Goal: Task Accomplishment & Management: Complete application form

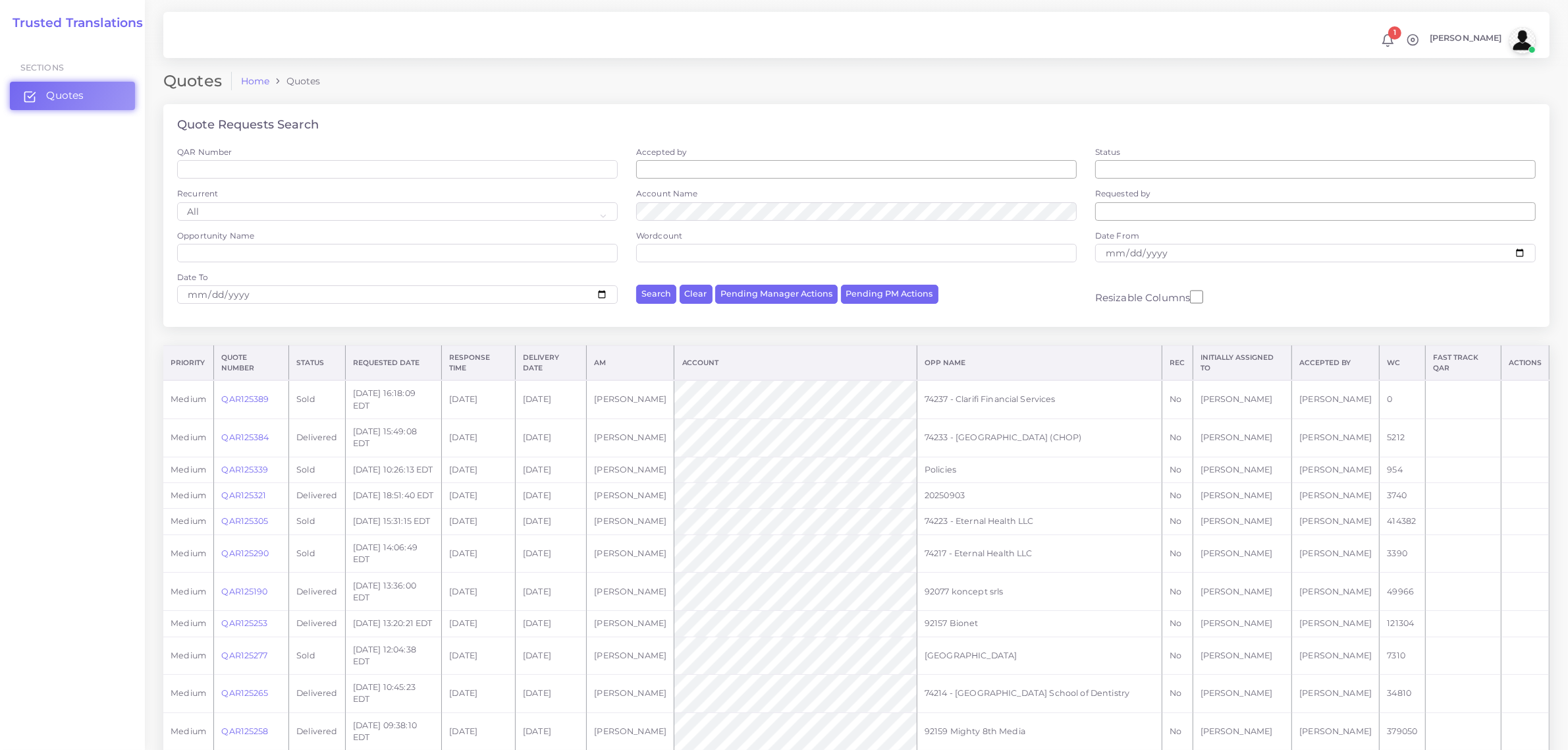
click at [61, 91] on span "Quotes" at bounding box center [64, 96] width 37 height 15
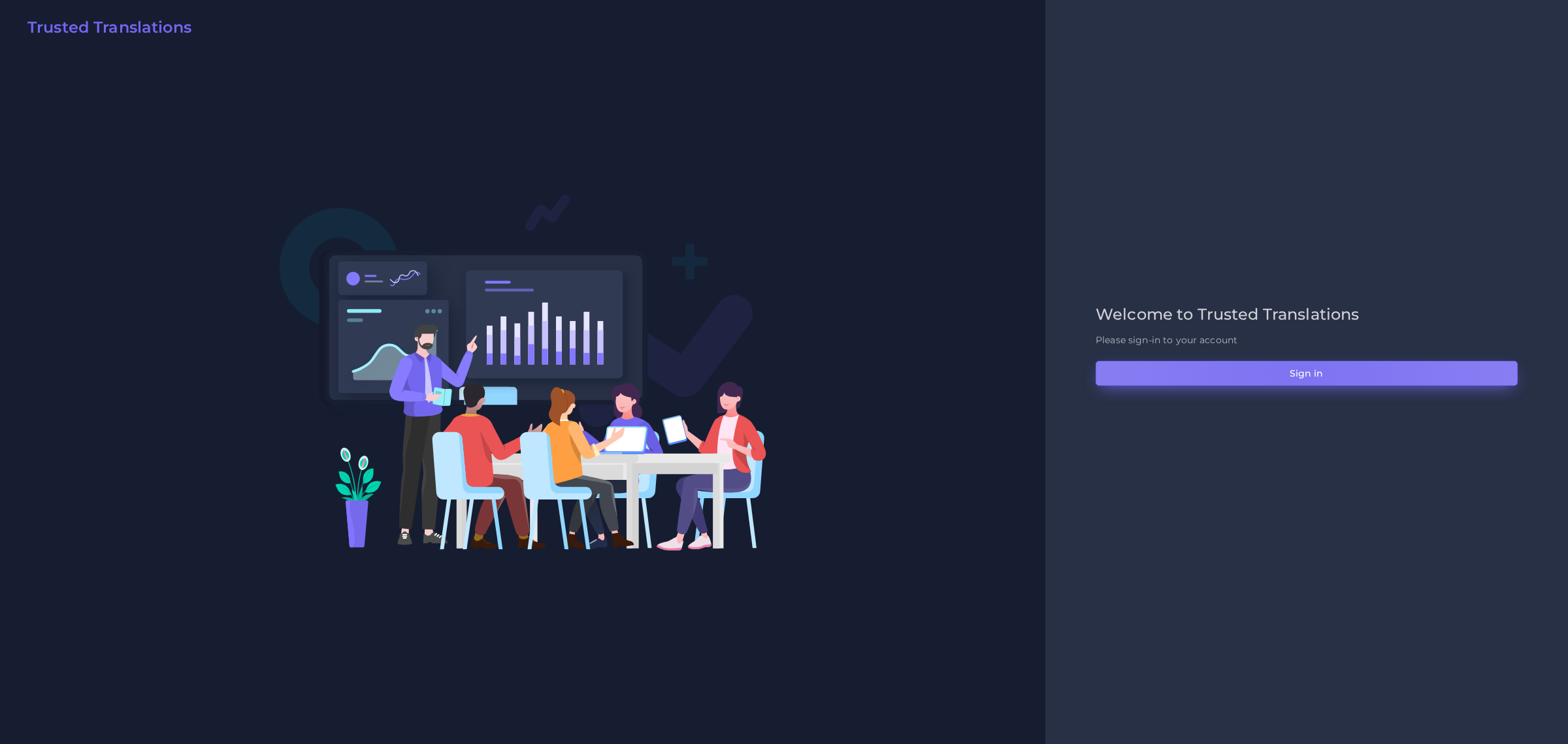
click at [1301, 371] on button "Sign in" at bounding box center [1307, 373] width 422 height 25
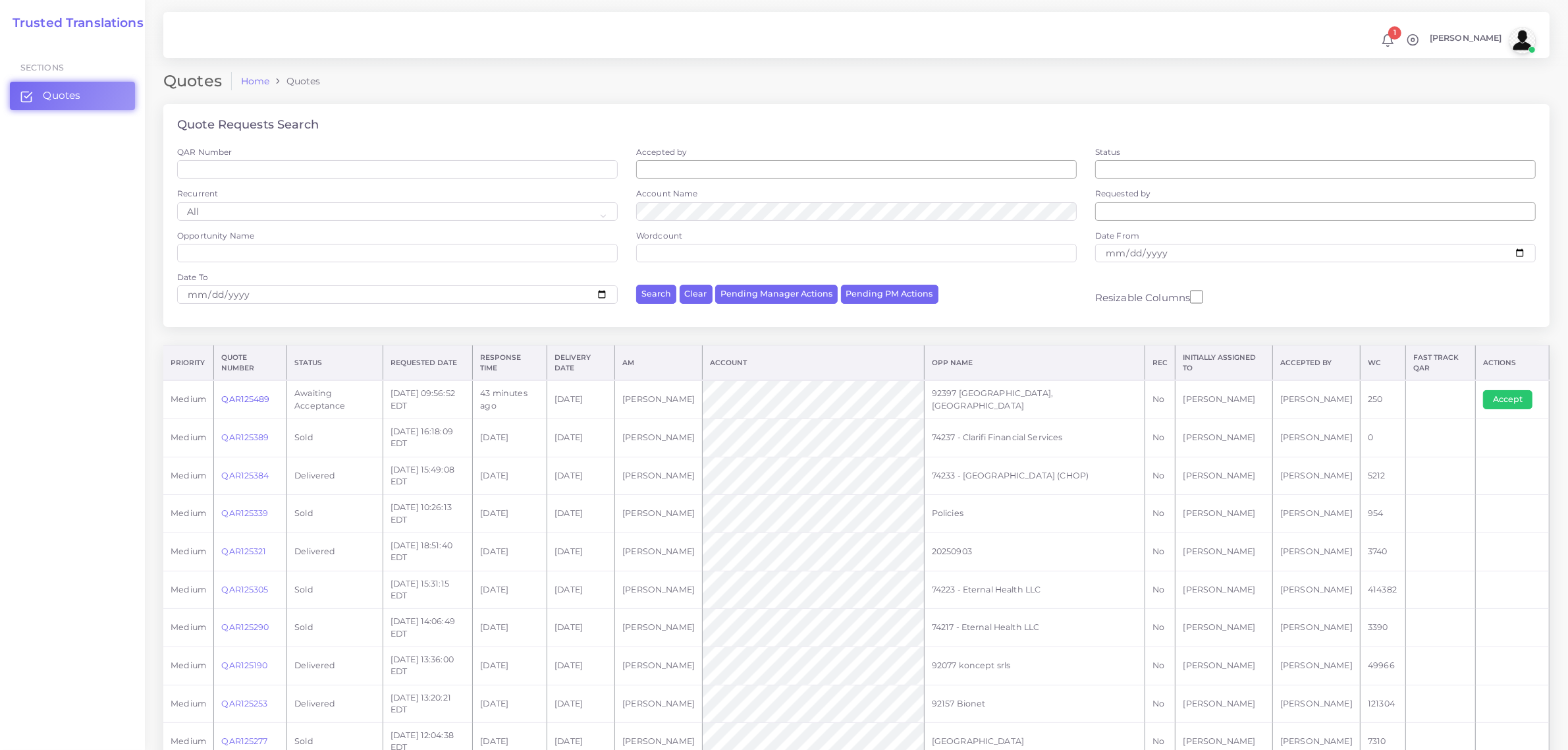
click at [250, 399] on link "QAR125489" at bounding box center [245, 399] width 48 height 10
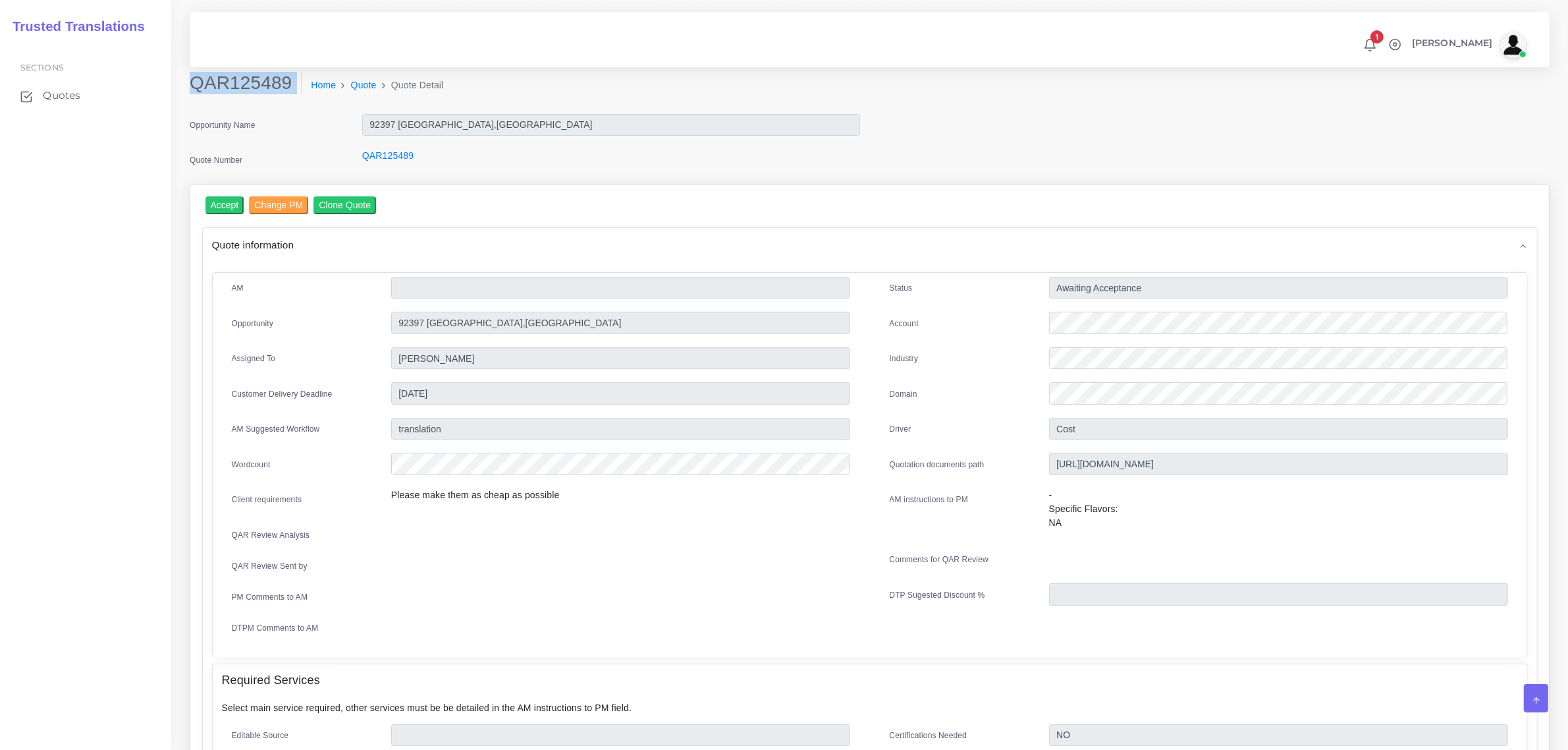
drag, startPoint x: 193, startPoint y: 83, endPoint x: 258, endPoint y: 104, distance: 68.3
click at [258, 104] on div "QAR125489 Home Quote Quote Detail" at bounding box center [696, 90] width 1034 height 37
copy div "QAR125489"
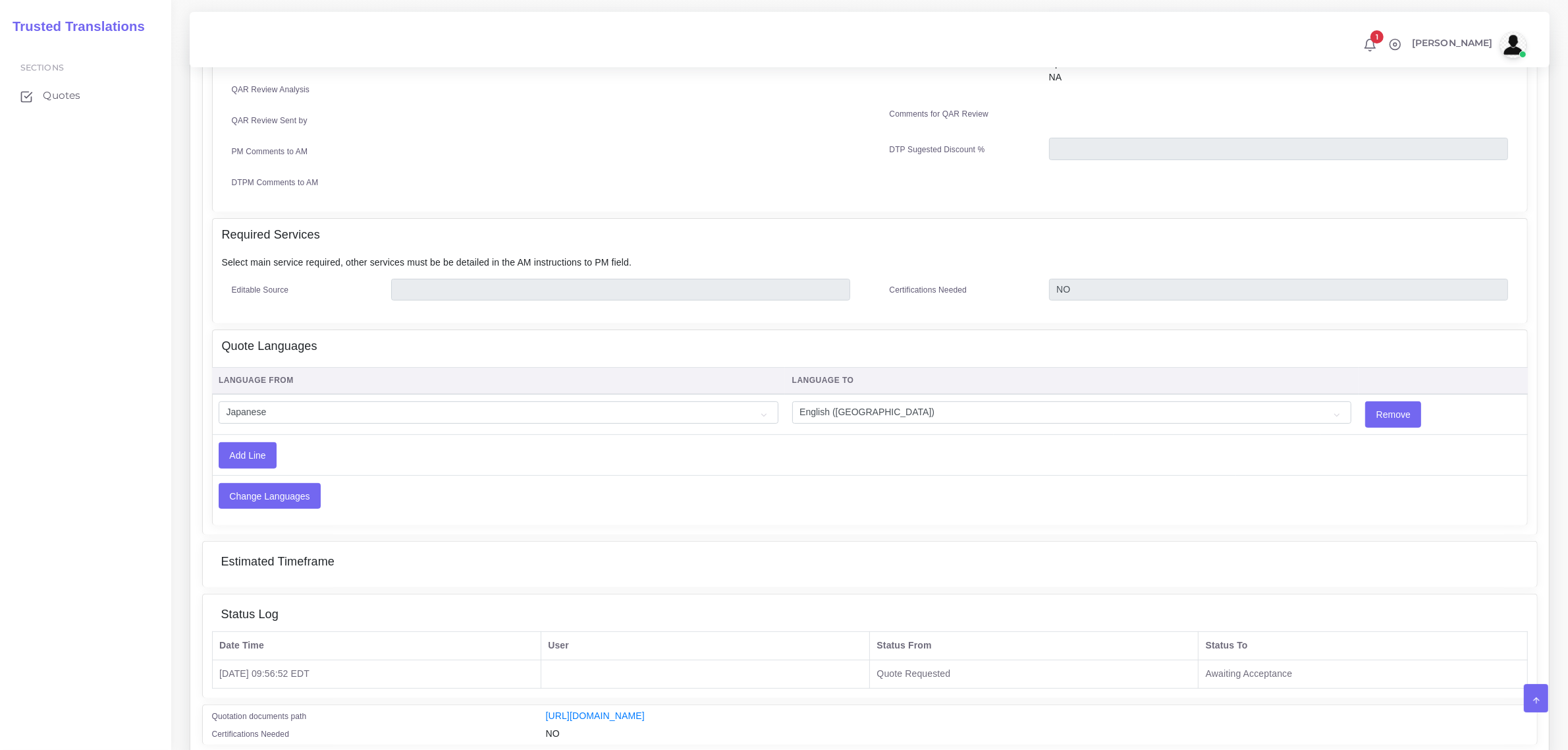
scroll to position [494, 0]
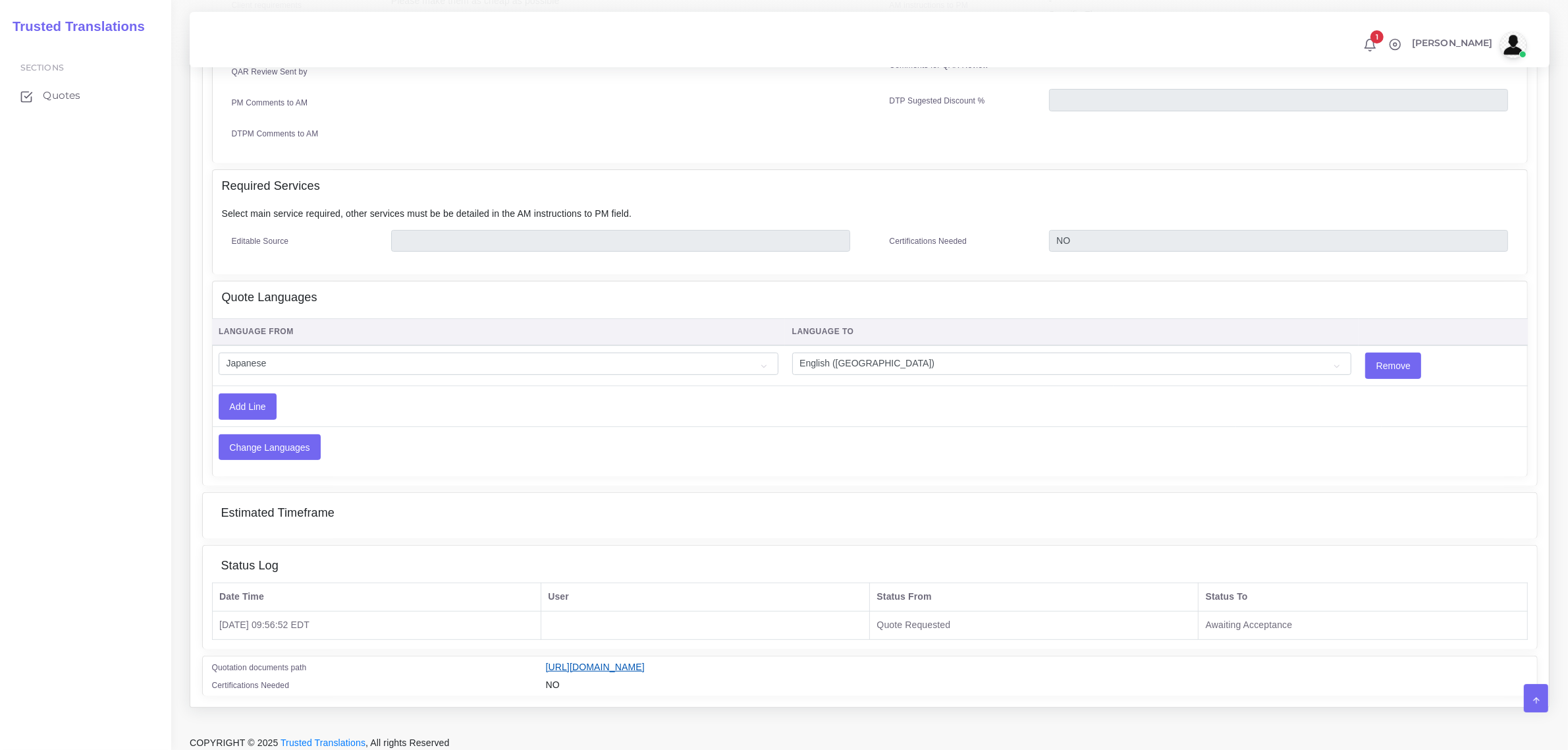
click at [645, 662] on link "[URL][DOMAIN_NAME]" at bounding box center [595, 667] width 99 height 10
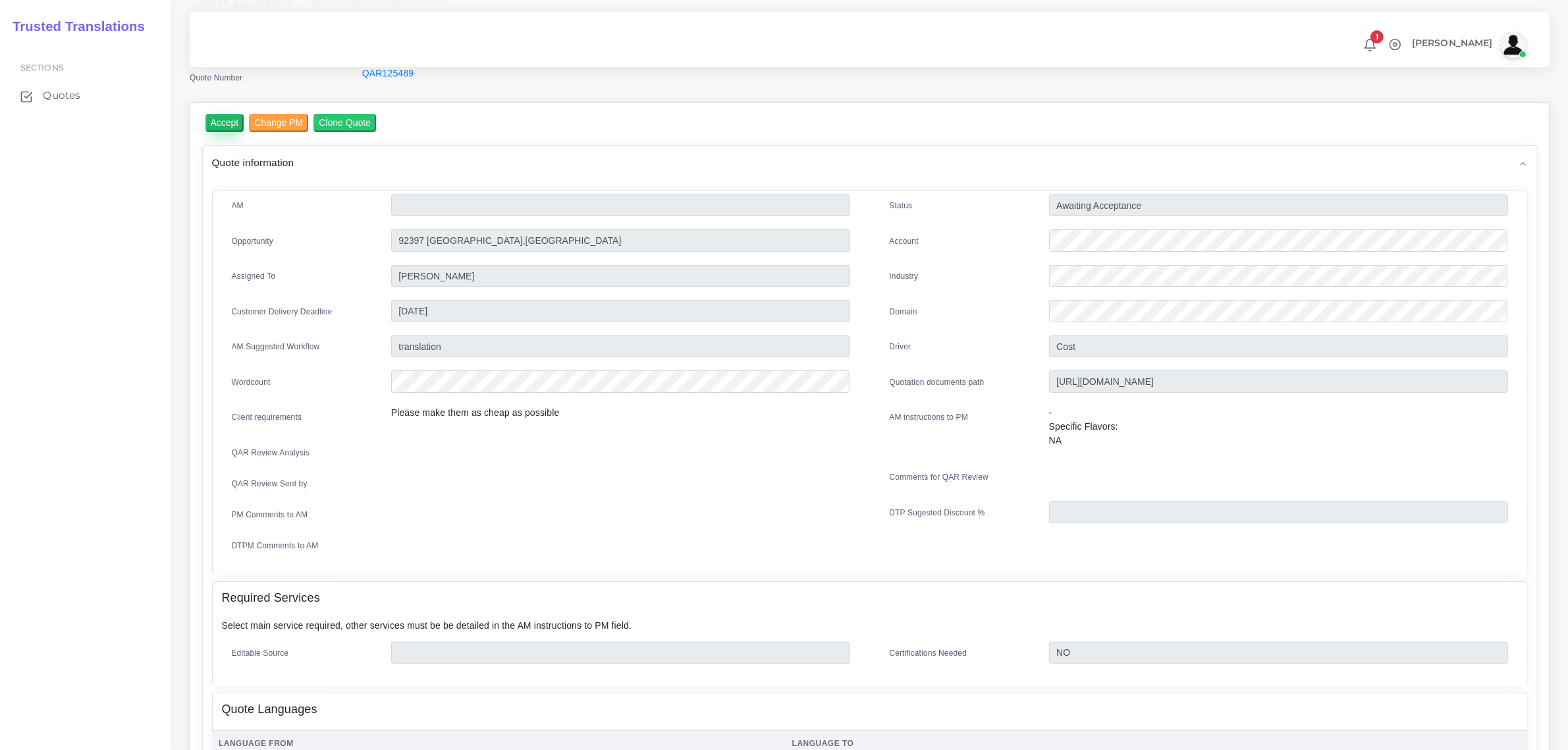
click at [222, 123] on input "Accept" at bounding box center [224, 123] width 39 height 18
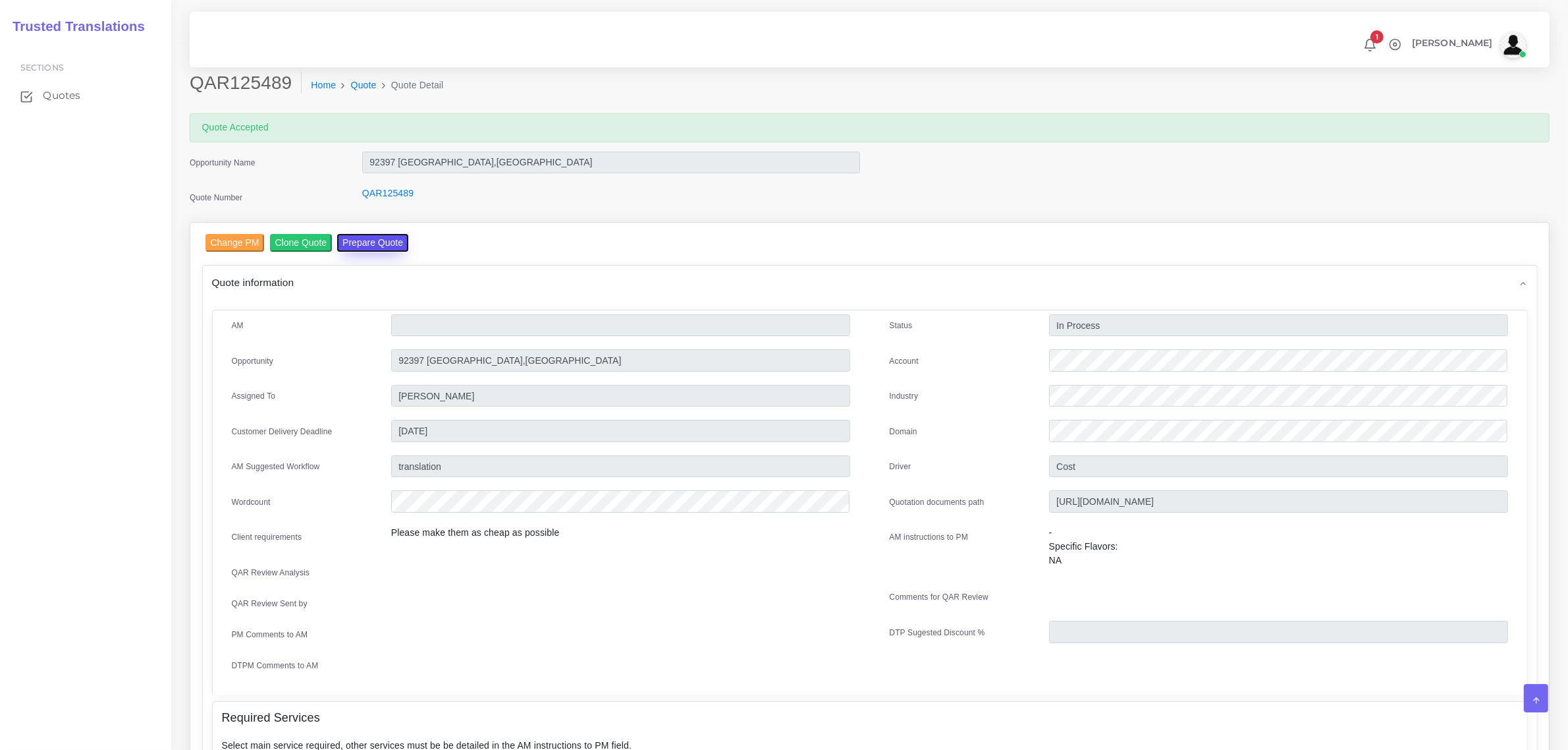
click at [380, 244] on button "Prepare Quote" at bounding box center [372, 242] width 71 height 18
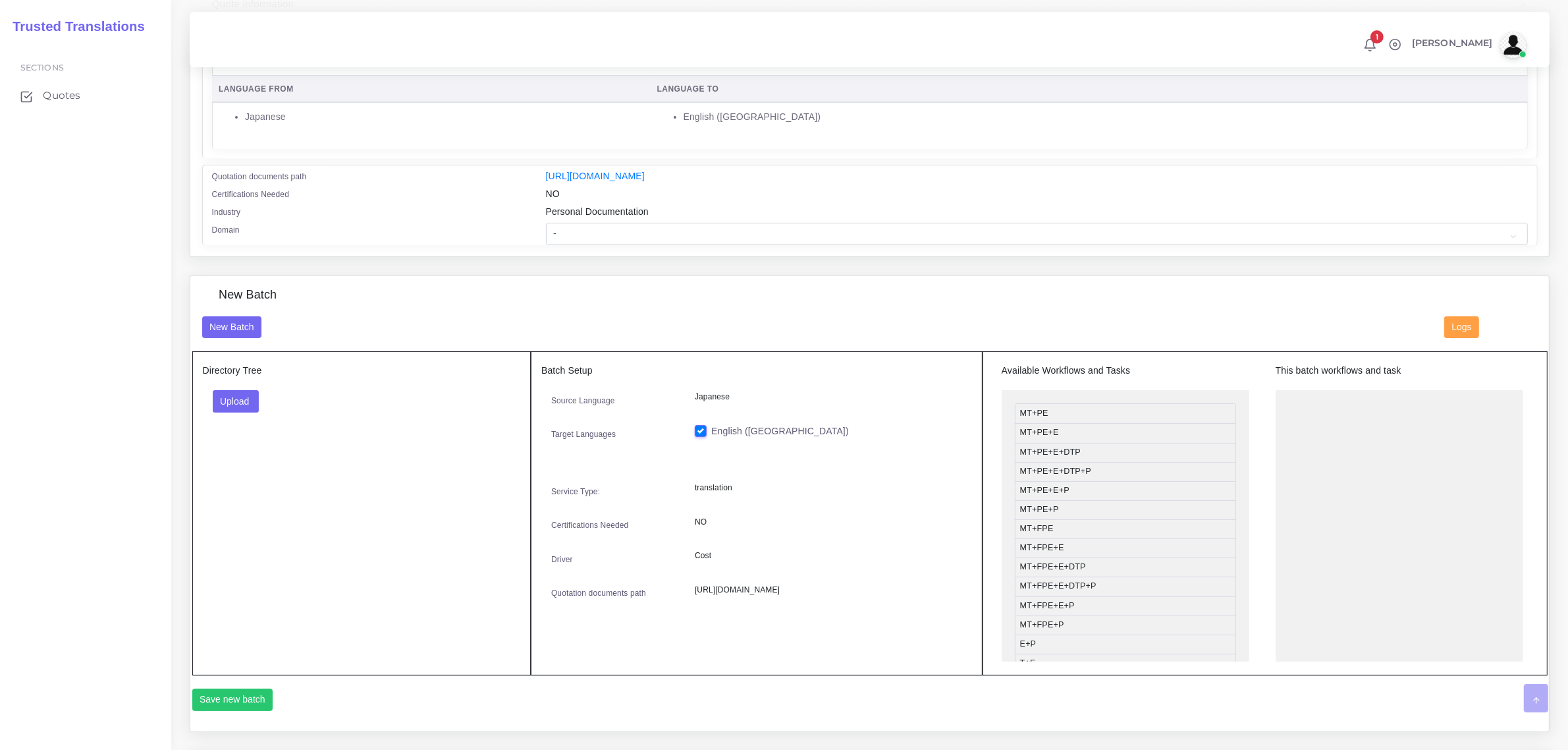
scroll to position [247, 0]
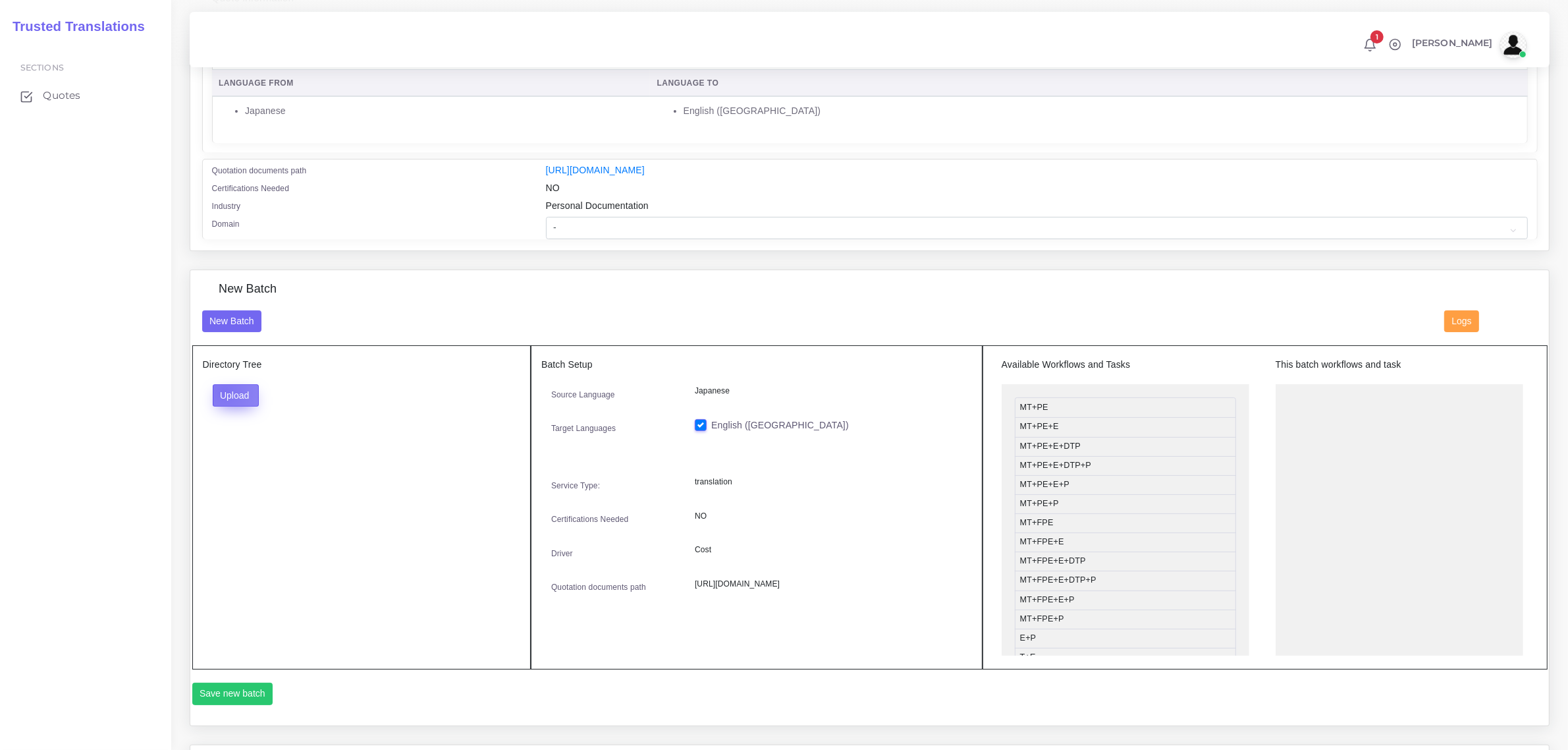
click at [224, 389] on button "Upload" at bounding box center [236, 395] width 47 height 23
click at [241, 437] on label "Files" at bounding box center [258, 445] width 91 height 17
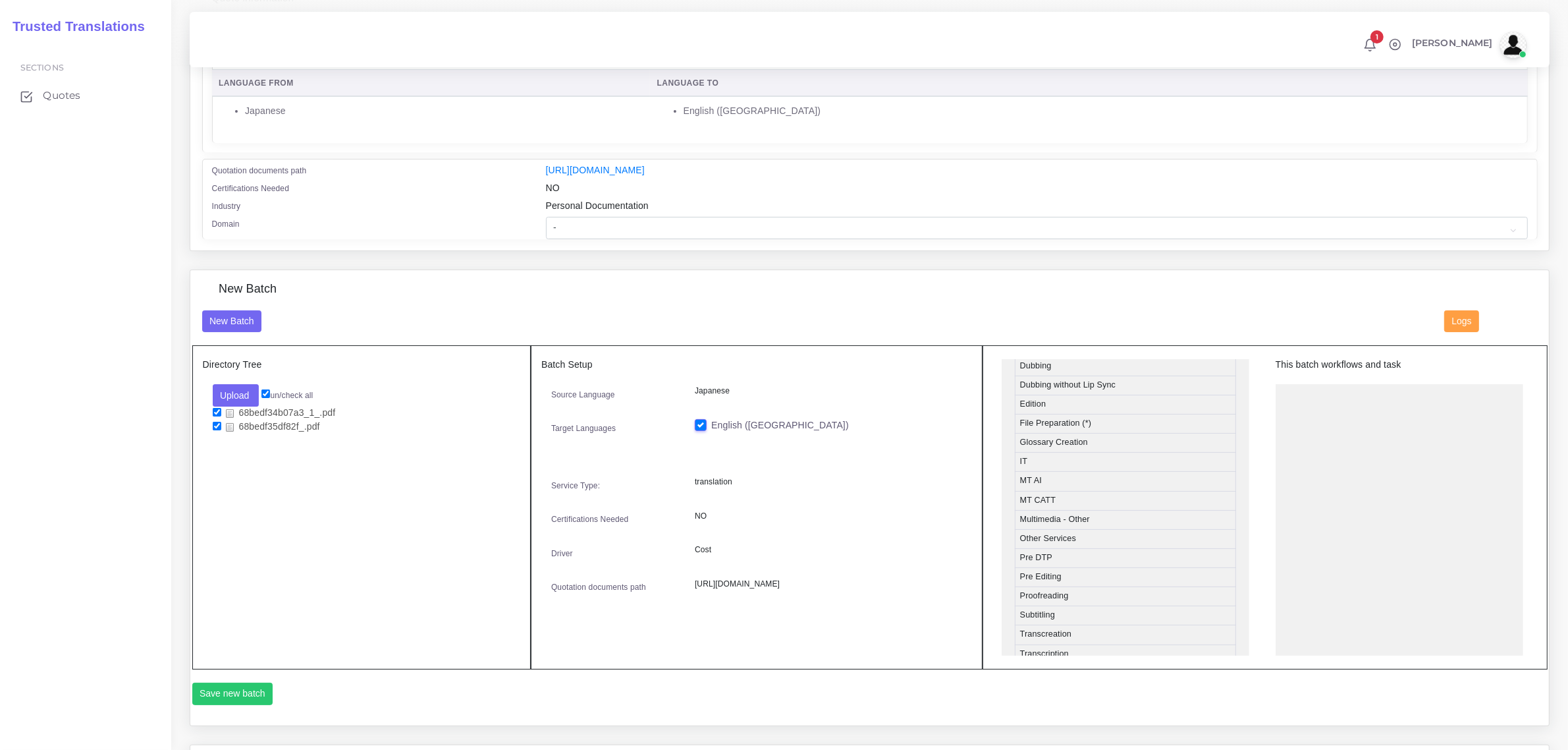
scroll to position [494, 0]
drag, startPoint x: 1098, startPoint y: 399, endPoint x: 1364, endPoint y: 392, distance: 266.1
drag, startPoint x: 1087, startPoint y: 521, endPoint x: 1121, endPoint y: 524, distance: 34.1
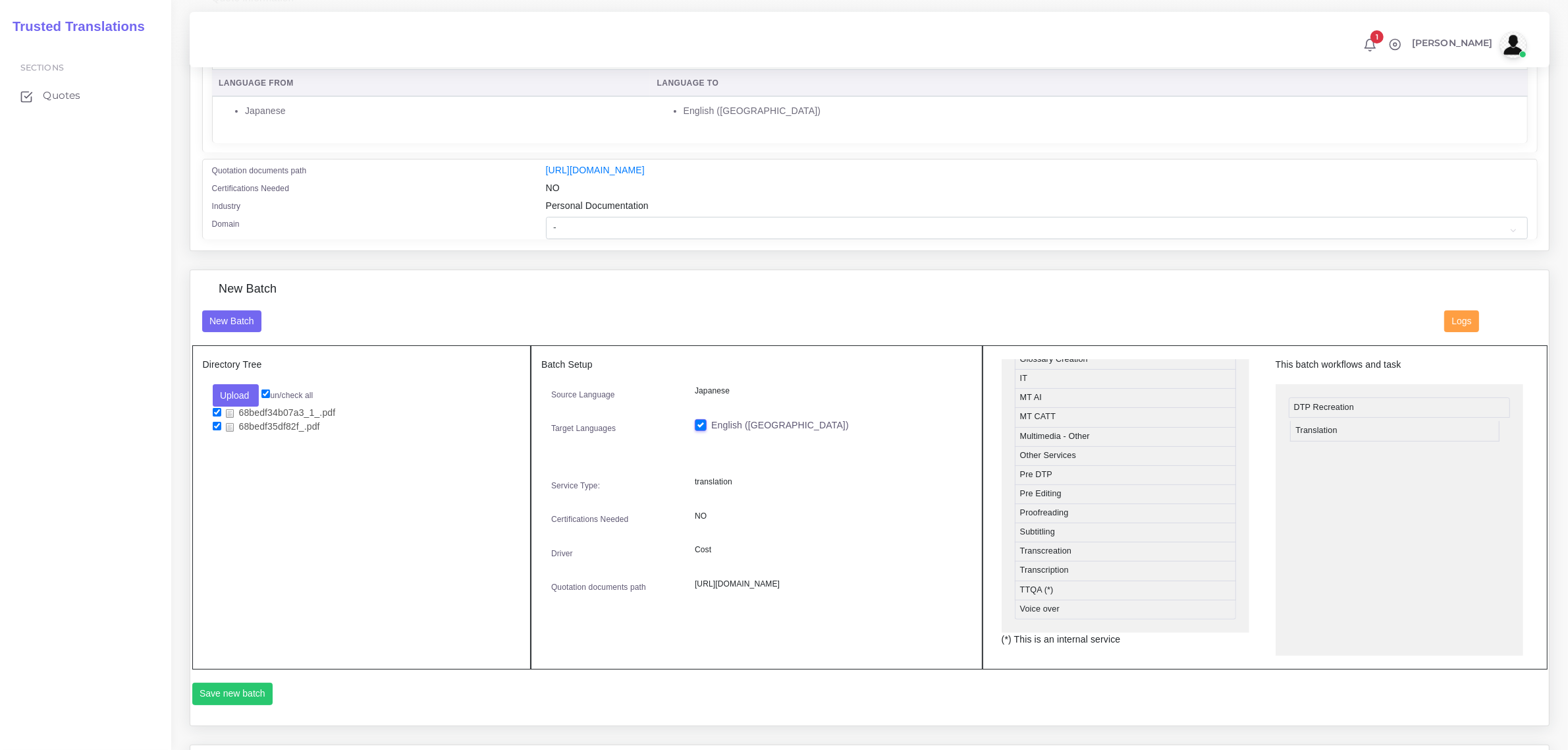
drag, startPoint x: 1121, startPoint y: 565, endPoint x: 1396, endPoint y: 425, distance: 308.6
click at [226, 690] on button "Save new batch" at bounding box center [232, 694] width 81 height 23
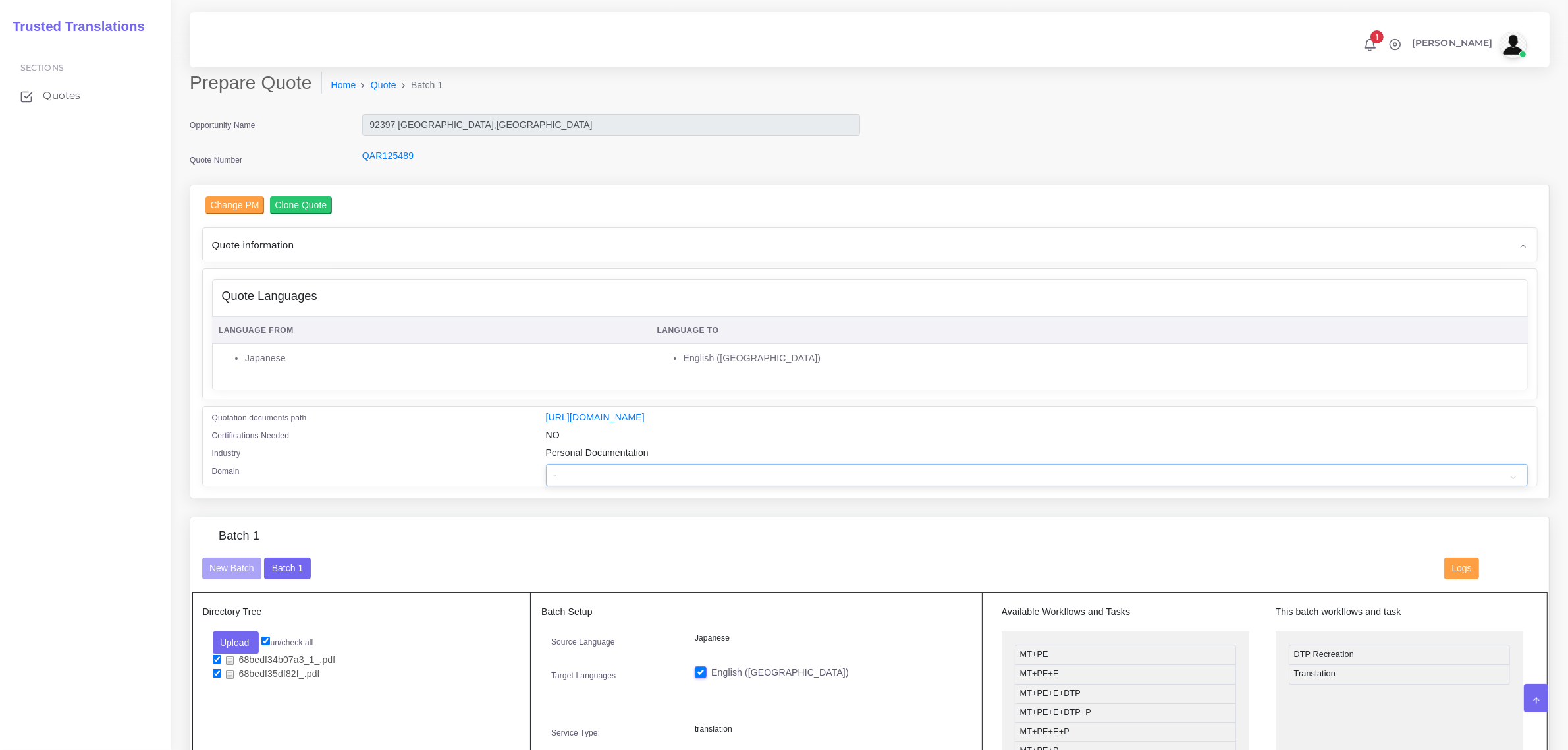
click at [562, 473] on select "- Advertising and Media Agriculture, Forestry and Fishing Architecture, Buildin…" at bounding box center [1037, 475] width 982 height 23
select select "Personal Documentation"
click at [546, 464] on select "- Advertising and Media Agriculture, Forestry and Fishing Architecture, Buildin…" at bounding box center [1037, 475] width 982 height 23
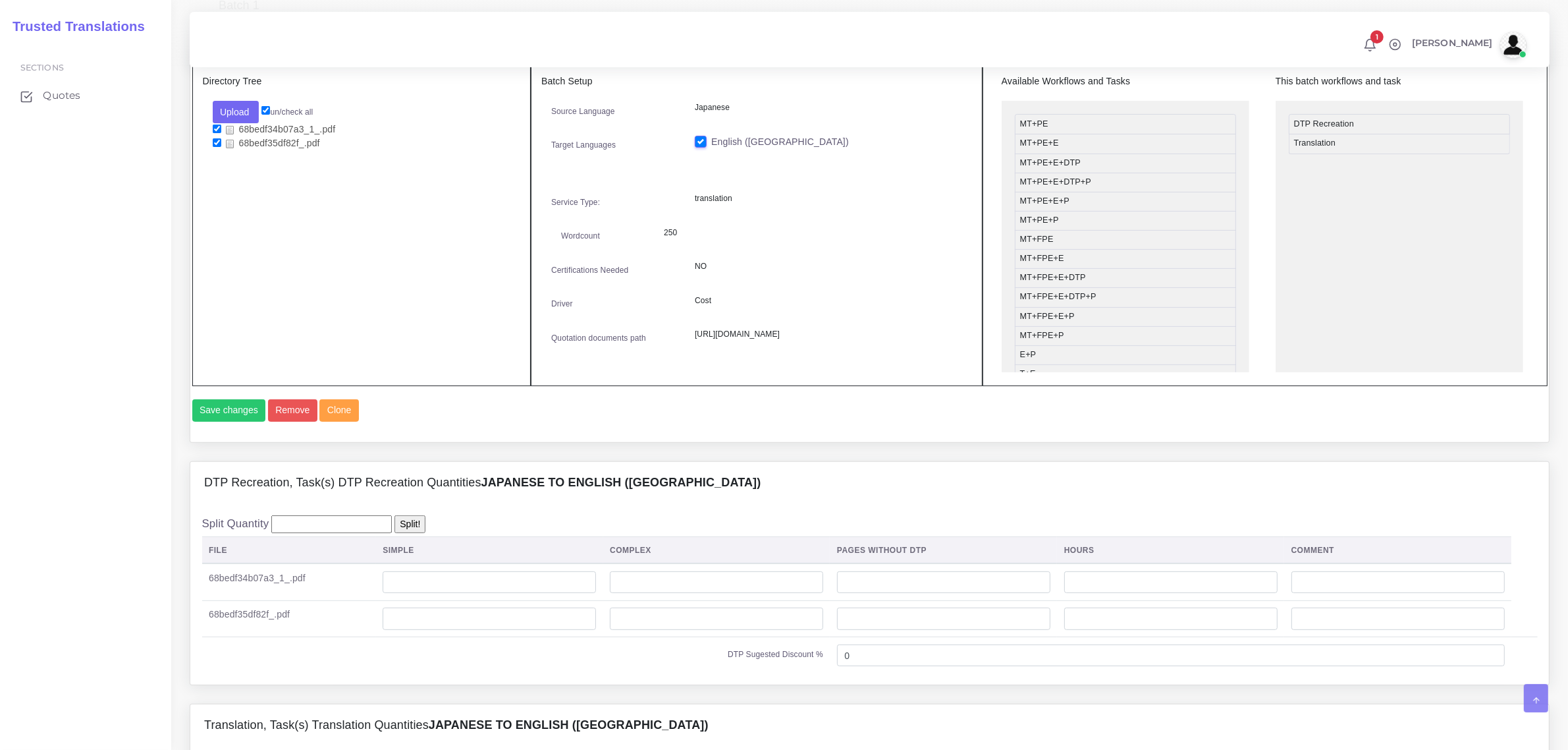
scroll to position [576, 0]
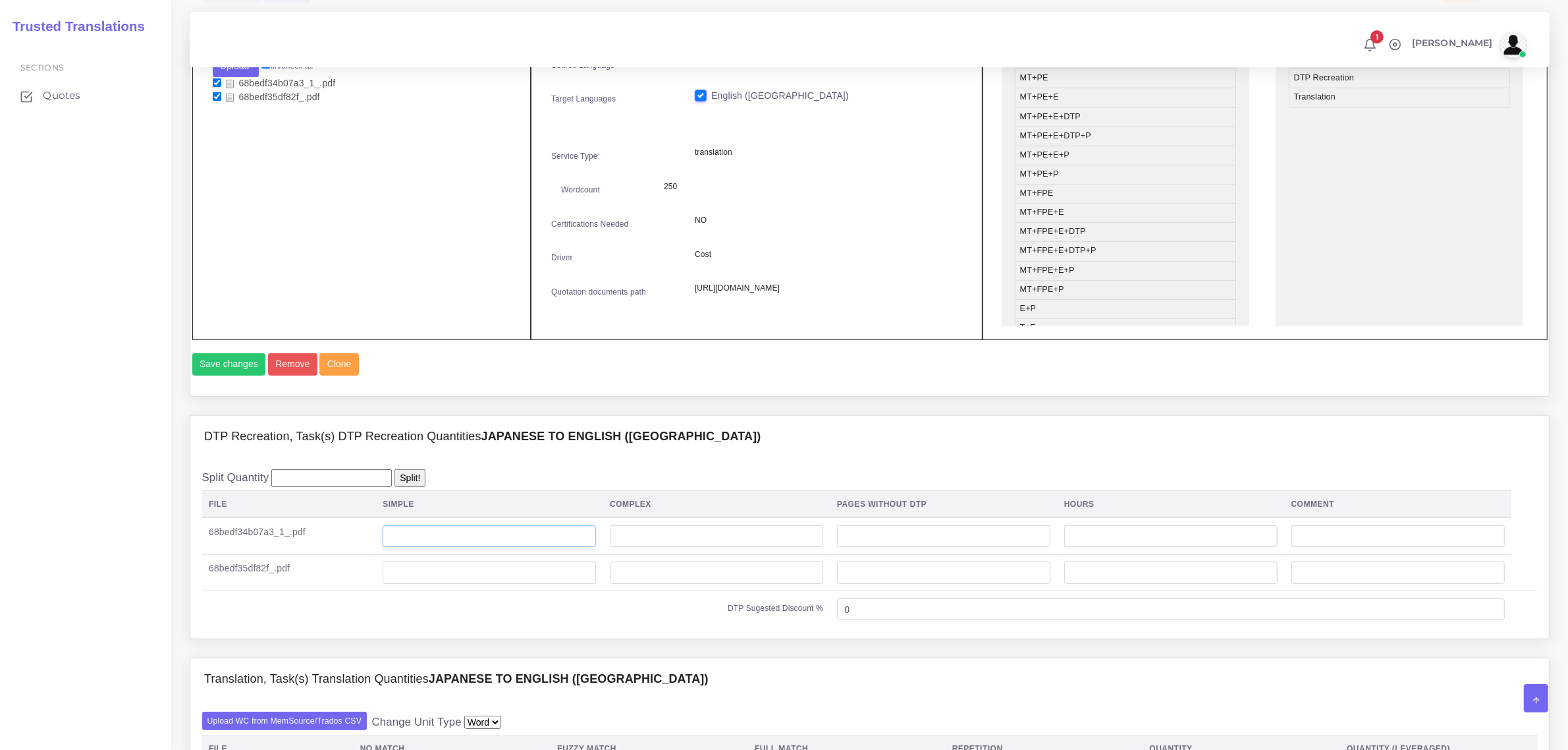
click at [434, 548] on input "number" at bounding box center [489, 536] width 213 height 23
type input "1"
click at [497, 583] on input "number" at bounding box center [489, 573] width 213 height 23
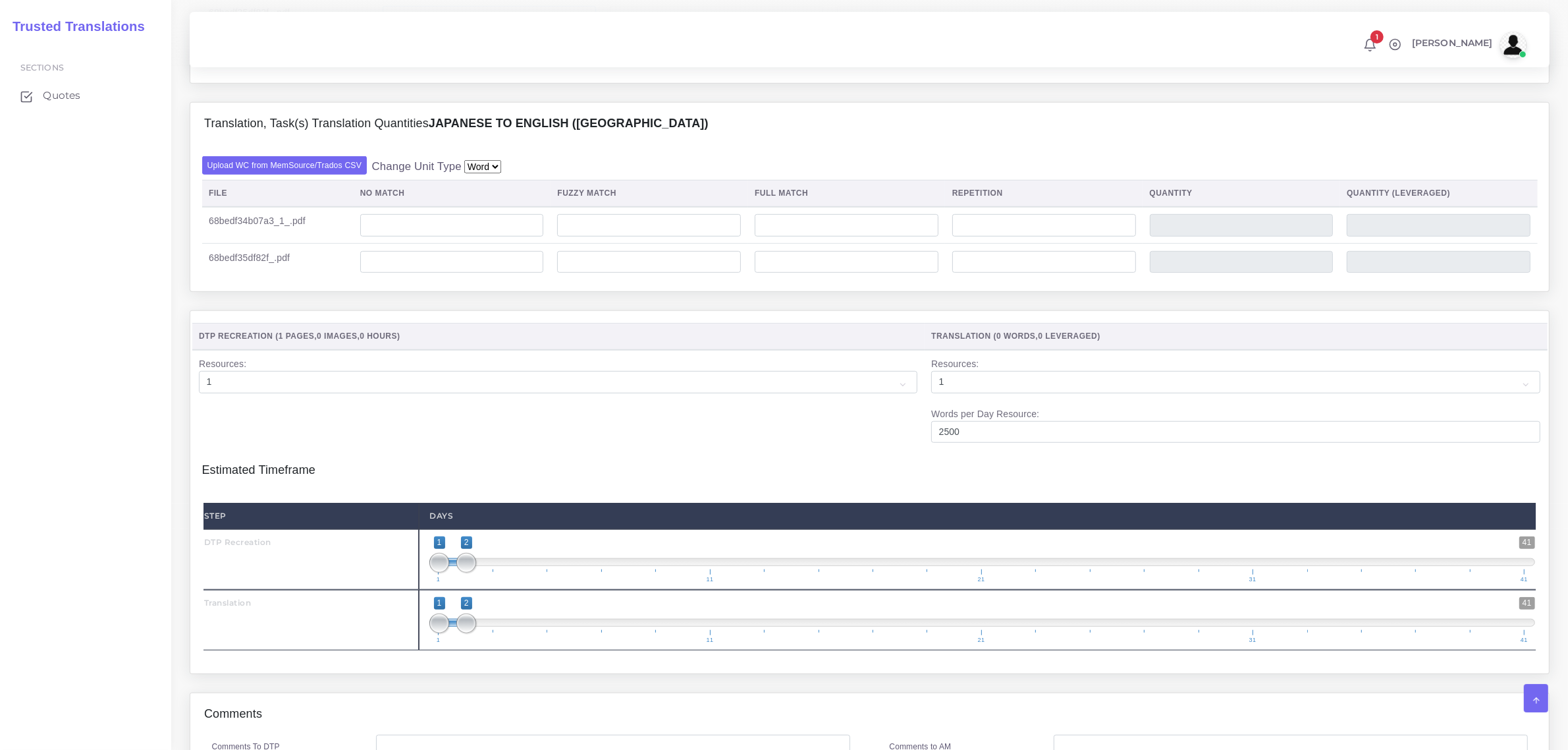
scroll to position [1153, 0]
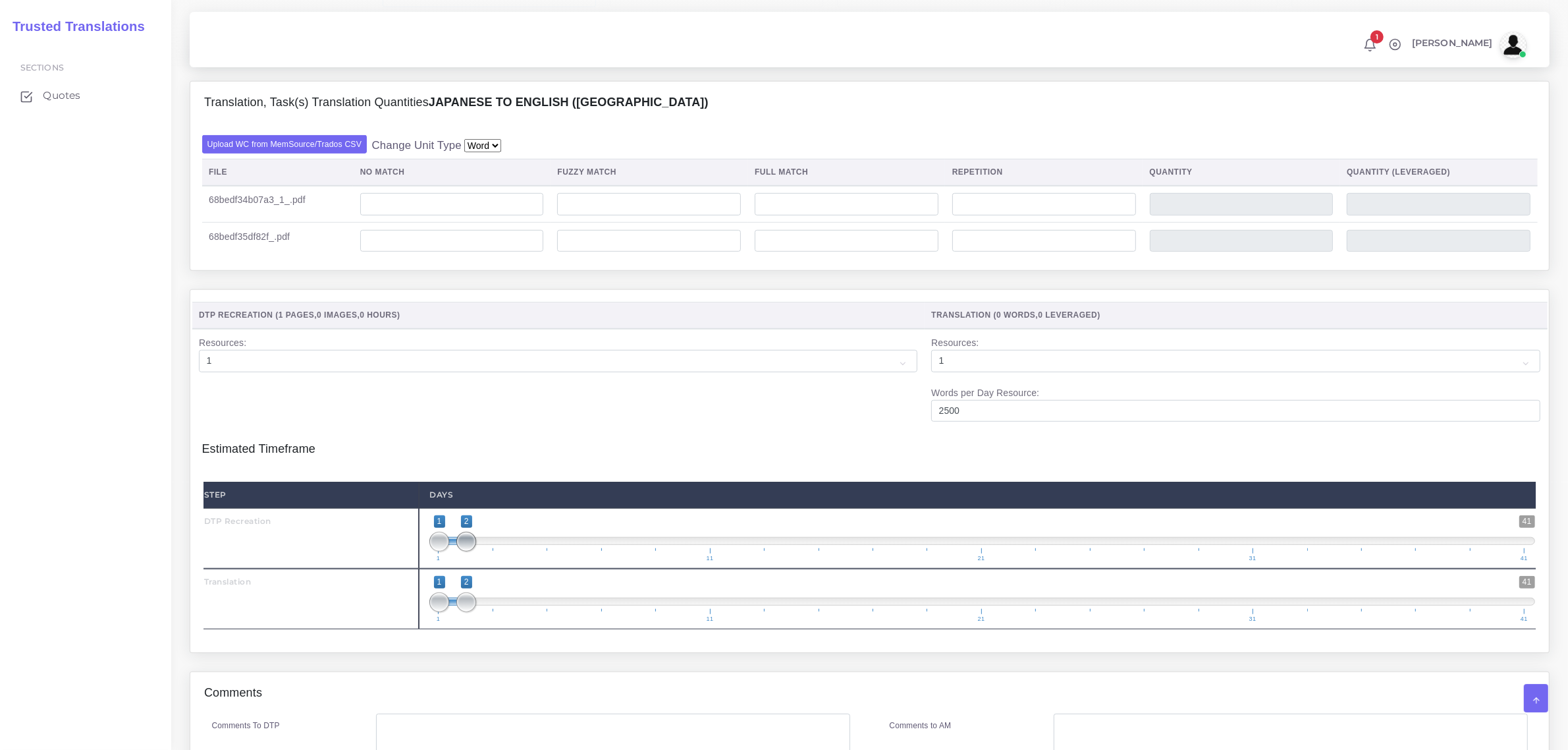
type input "1"
type input "1;1"
drag, startPoint x: 463, startPoint y: 569, endPoint x: 434, endPoint y: 628, distance: 65.7
click at [429, 611] on div "Step Days DTP Recreation 1 41 1 1 1 — 1 1 11 21 31 41 1;1 1" at bounding box center [869, 555] width 1332 height 148
type input "2;2"
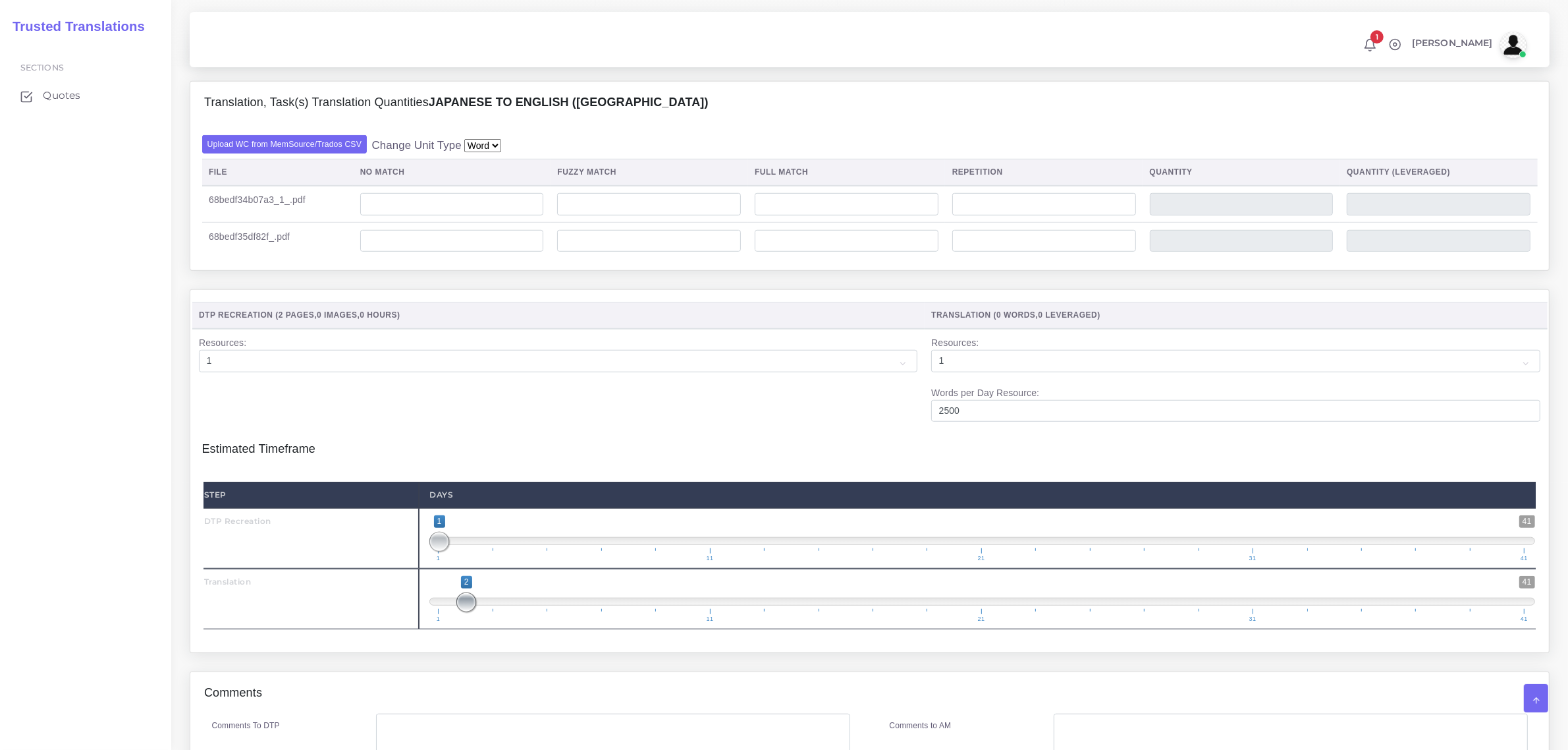
drag, startPoint x: 442, startPoint y: 630, endPoint x: 510, endPoint y: 663, distance: 75.6
click at [480, 622] on span "1 41 2 2 2 — 2 1 11 21 31 41" at bounding box center [982, 598] width 1106 height 46
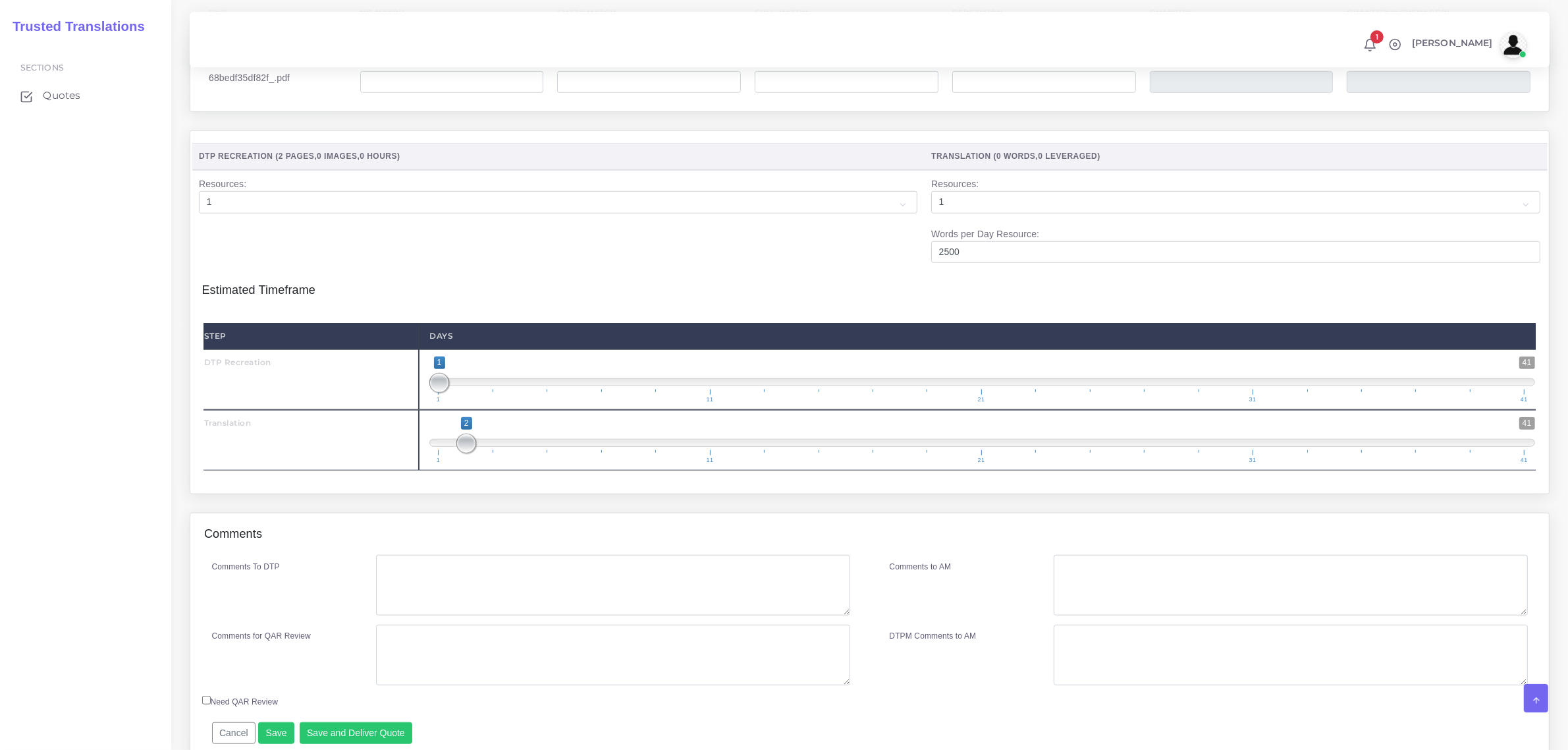
scroll to position [1317, 0]
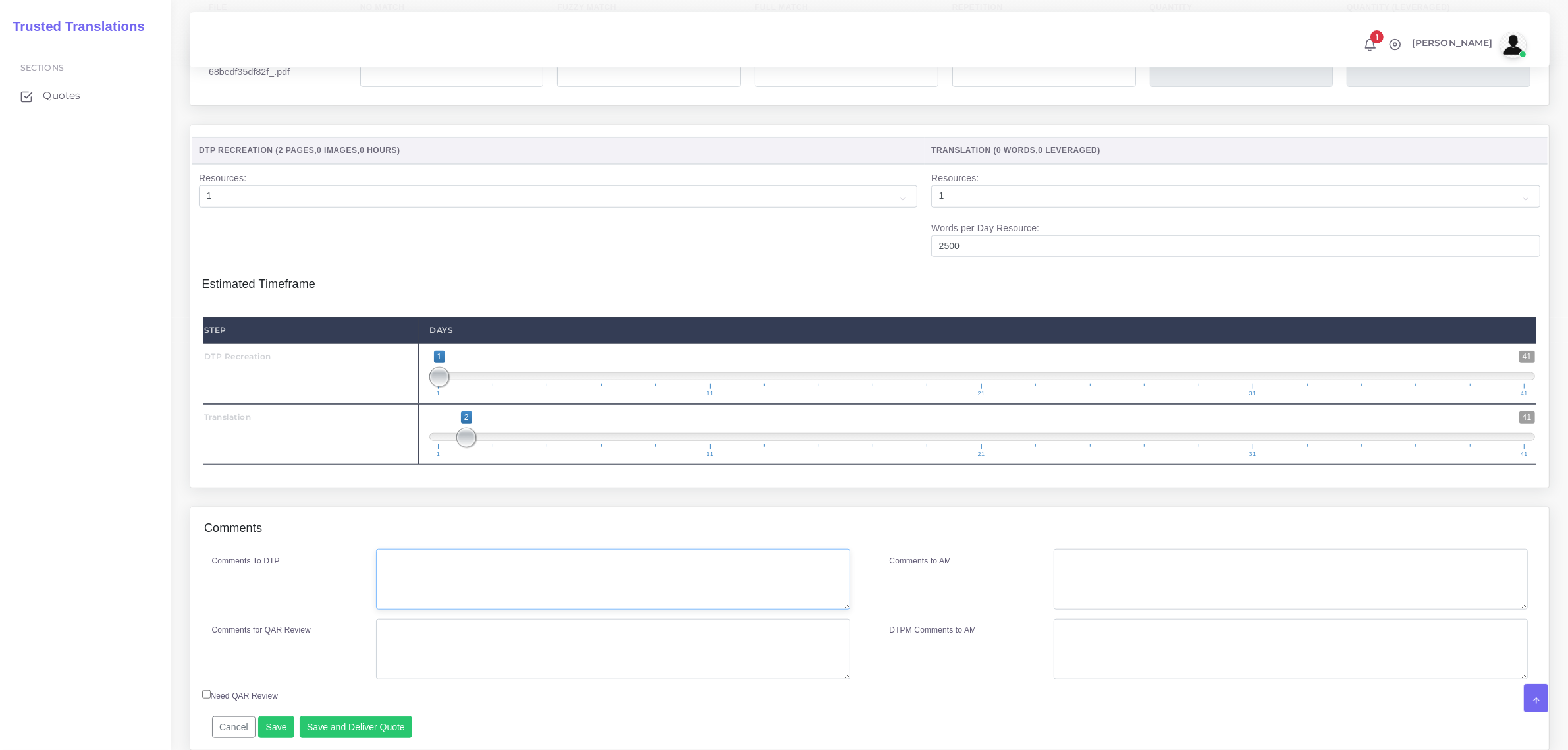
click at [491, 608] on textarea "Comments To DTP" at bounding box center [612, 578] width 474 height 61
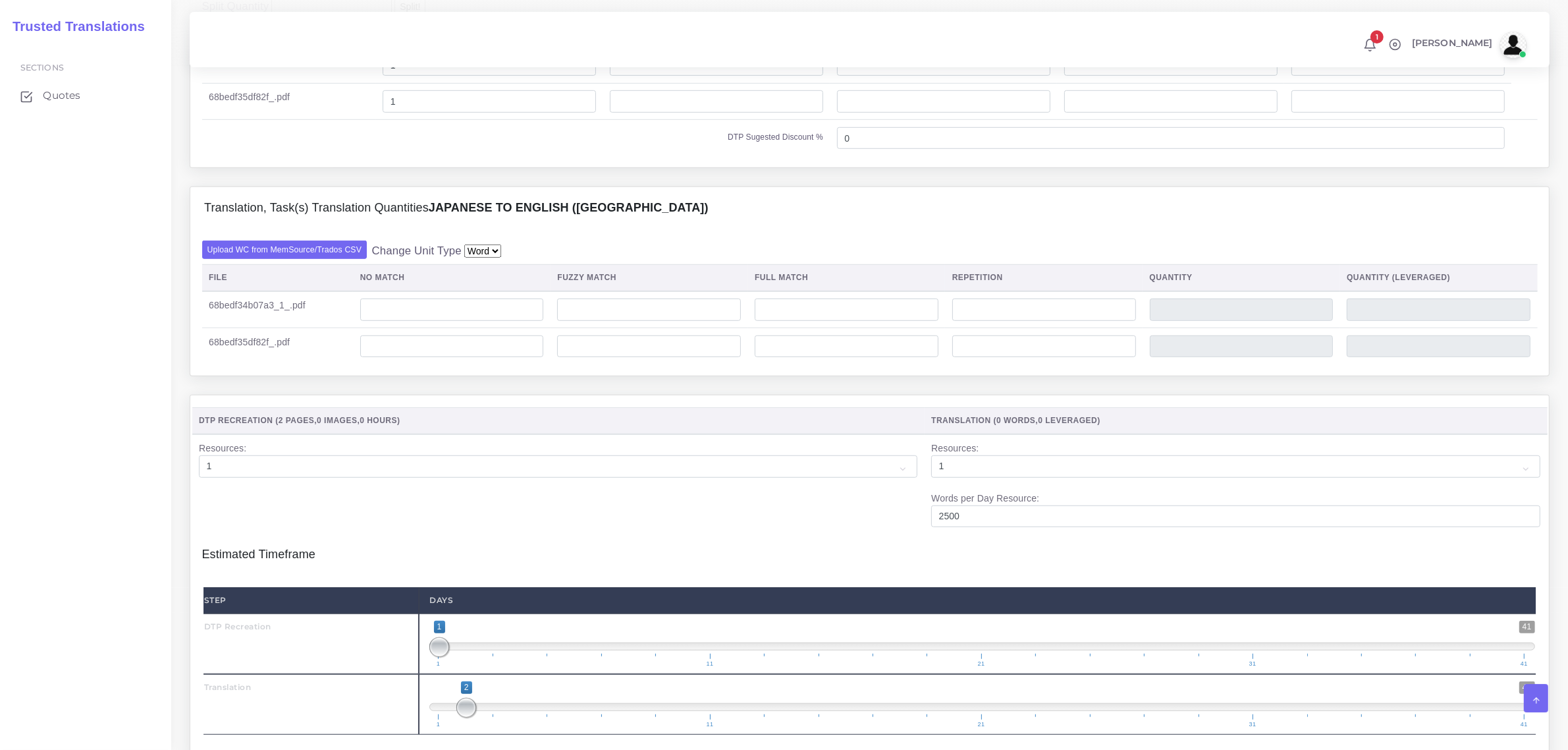
scroll to position [988, 0]
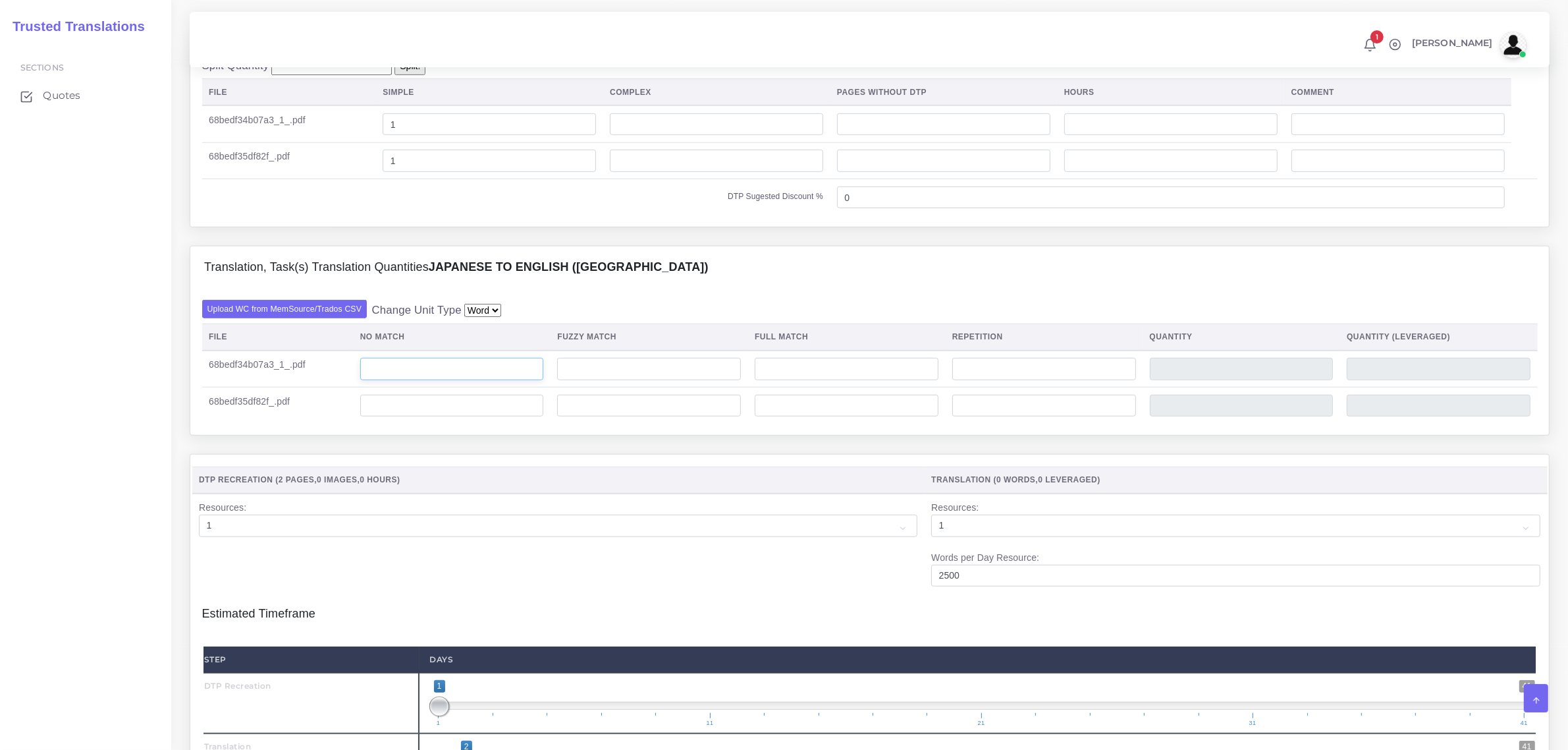
click at [443, 380] on input "number" at bounding box center [452, 369] width 184 height 23
click at [369, 380] on input "0" at bounding box center [452, 369] width 184 height 23
type input "180"
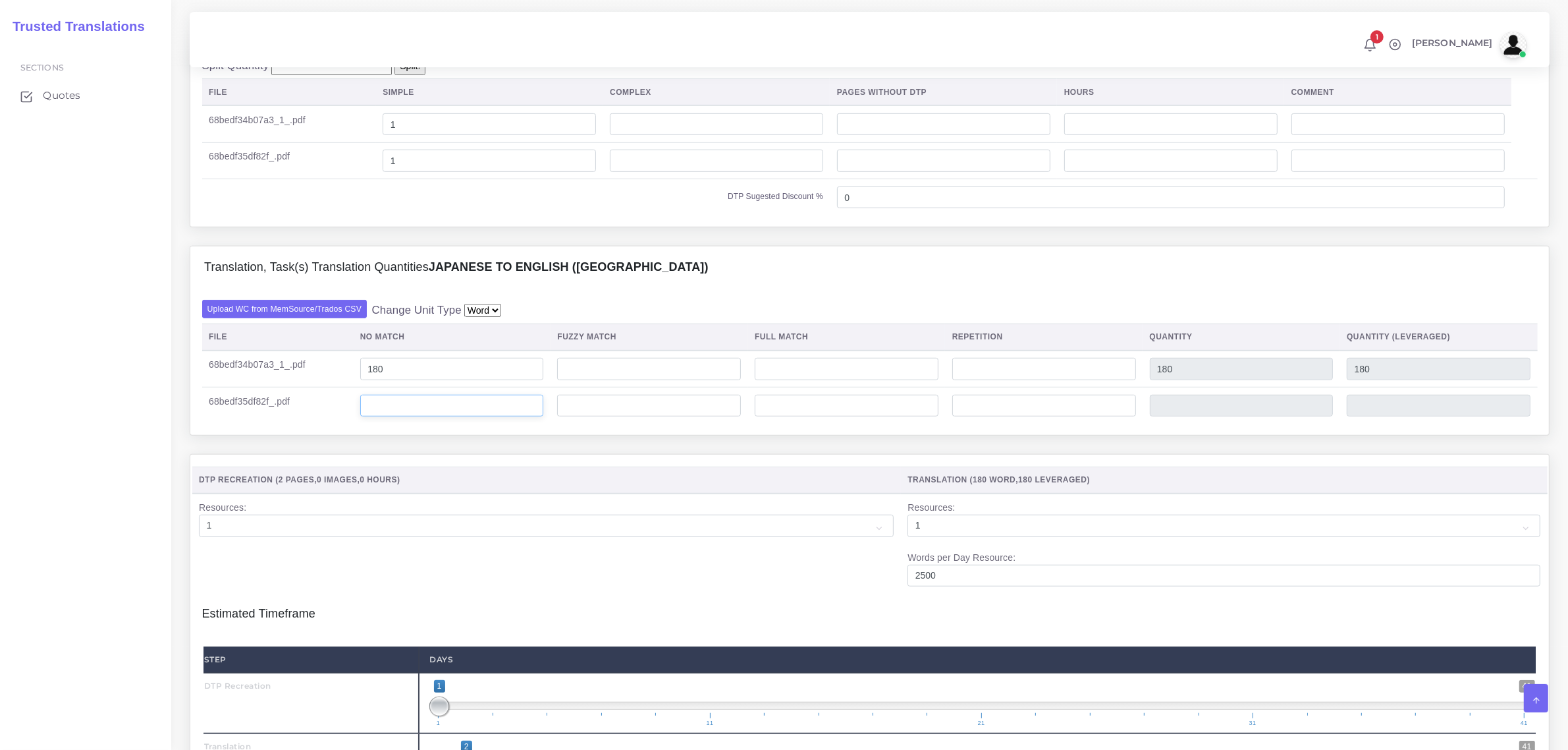
click at [388, 417] on input "number" at bounding box center [452, 405] width 184 height 23
click at [389, 417] on input "100" at bounding box center [452, 405] width 184 height 23
type input "100"
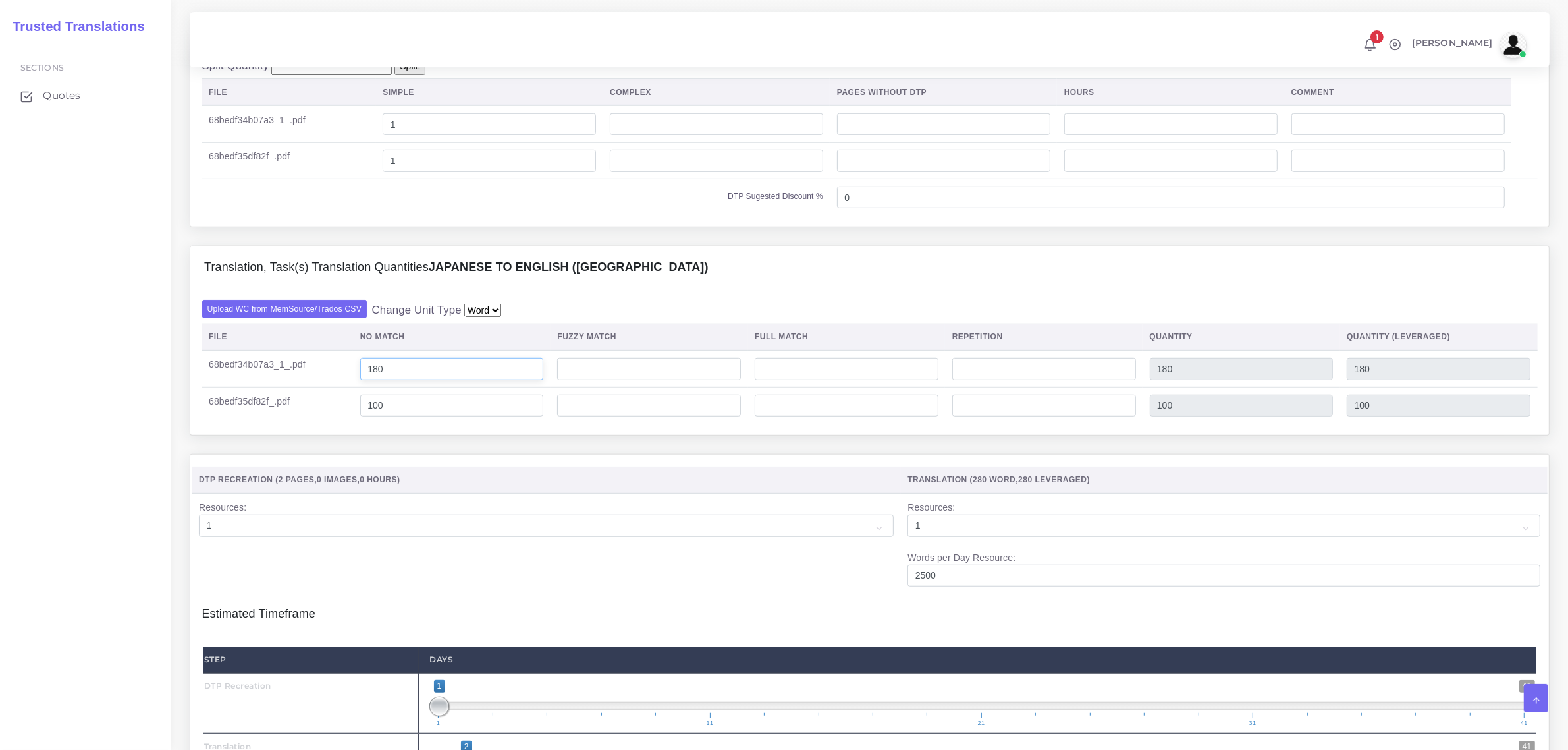
drag, startPoint x: 387, startPoint y: 399, endPoint x: 367, endPoint y: 395, distance: 20.4
click at [367, 380] on input "180" at bounding box center [452, 369] width 184 height 23
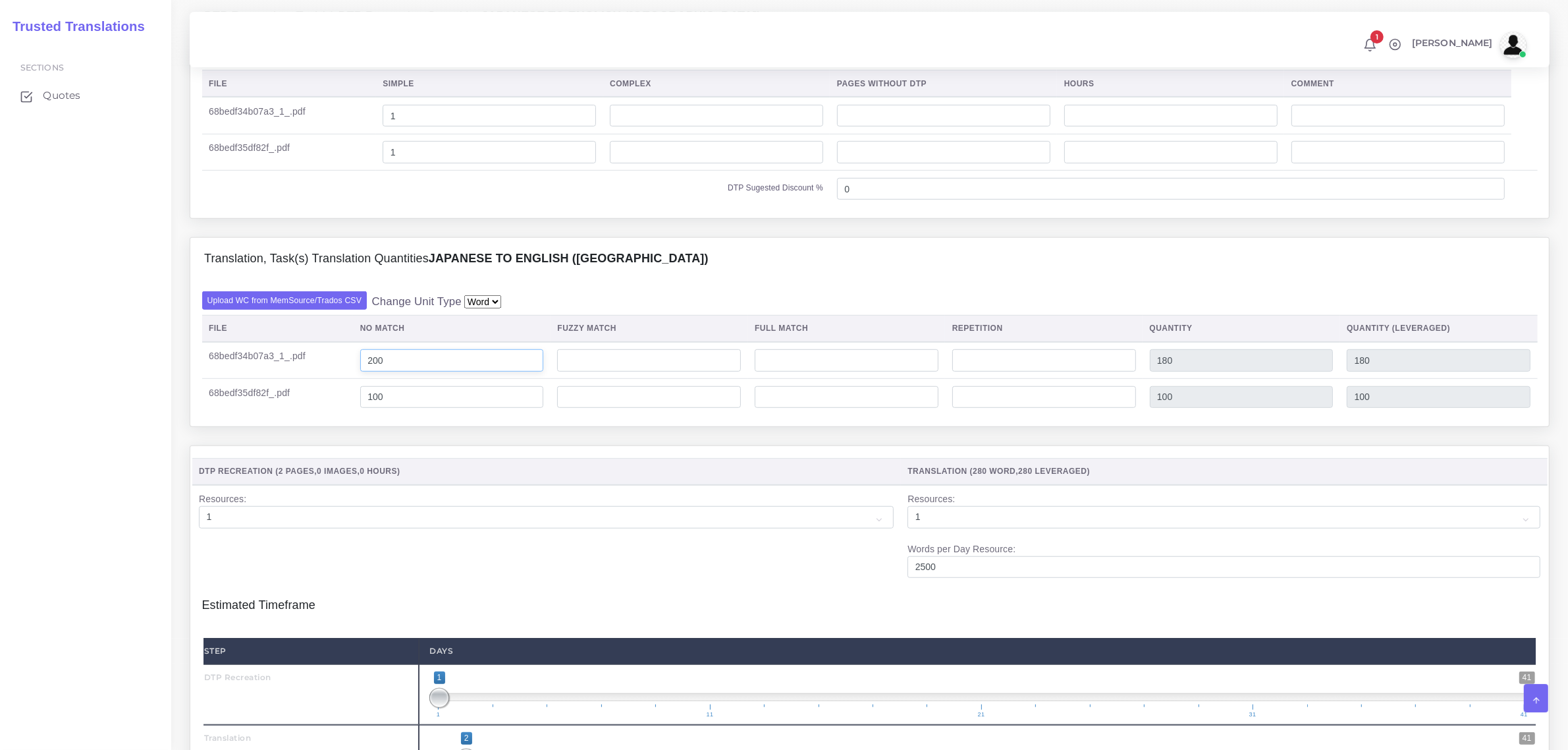
scroll to position [1396, 0]
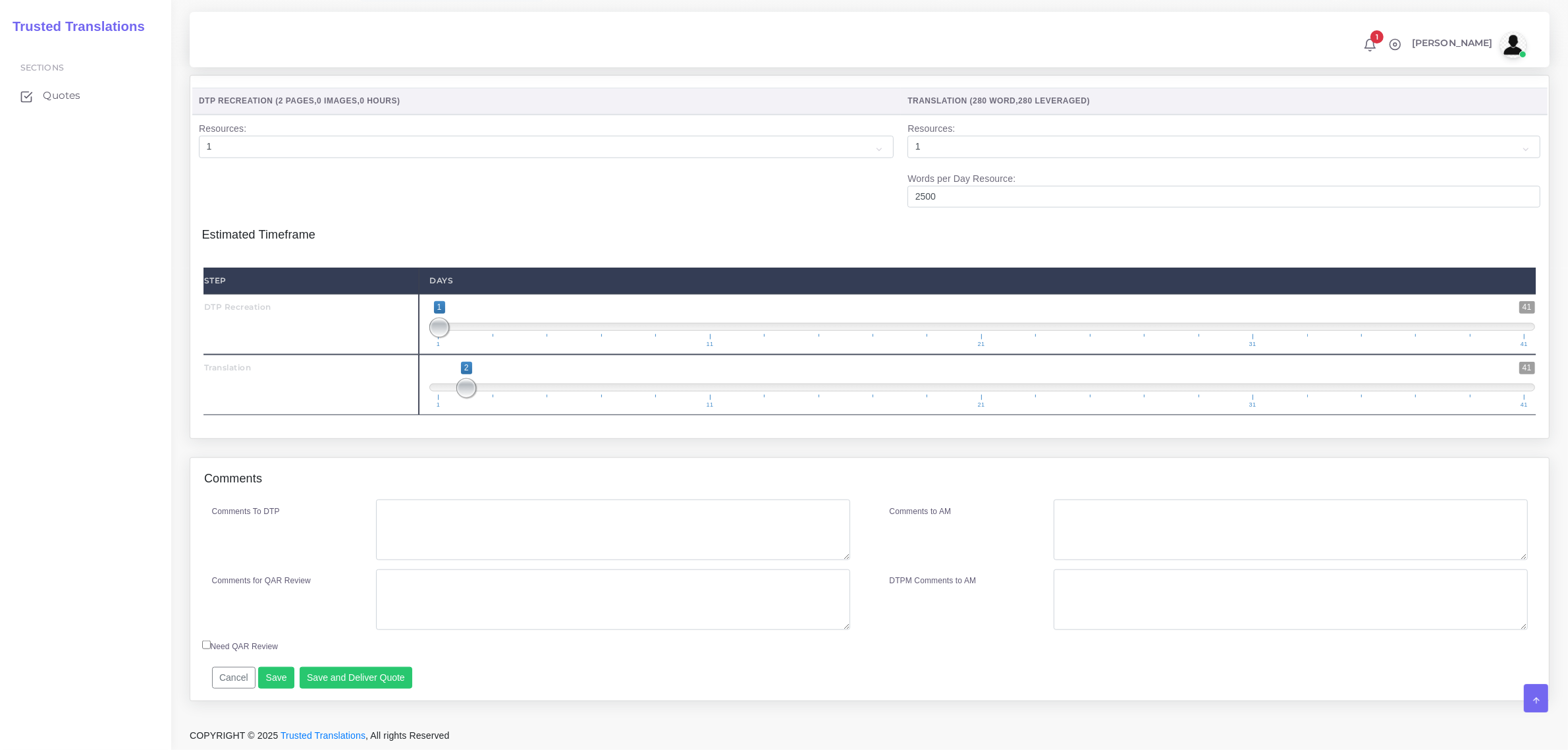
type input "200"
click at [412, 524] on textarea "Comments To DTP" at bounding box center [612, 529] width 474 height 61
type textarea "no specific instructions"
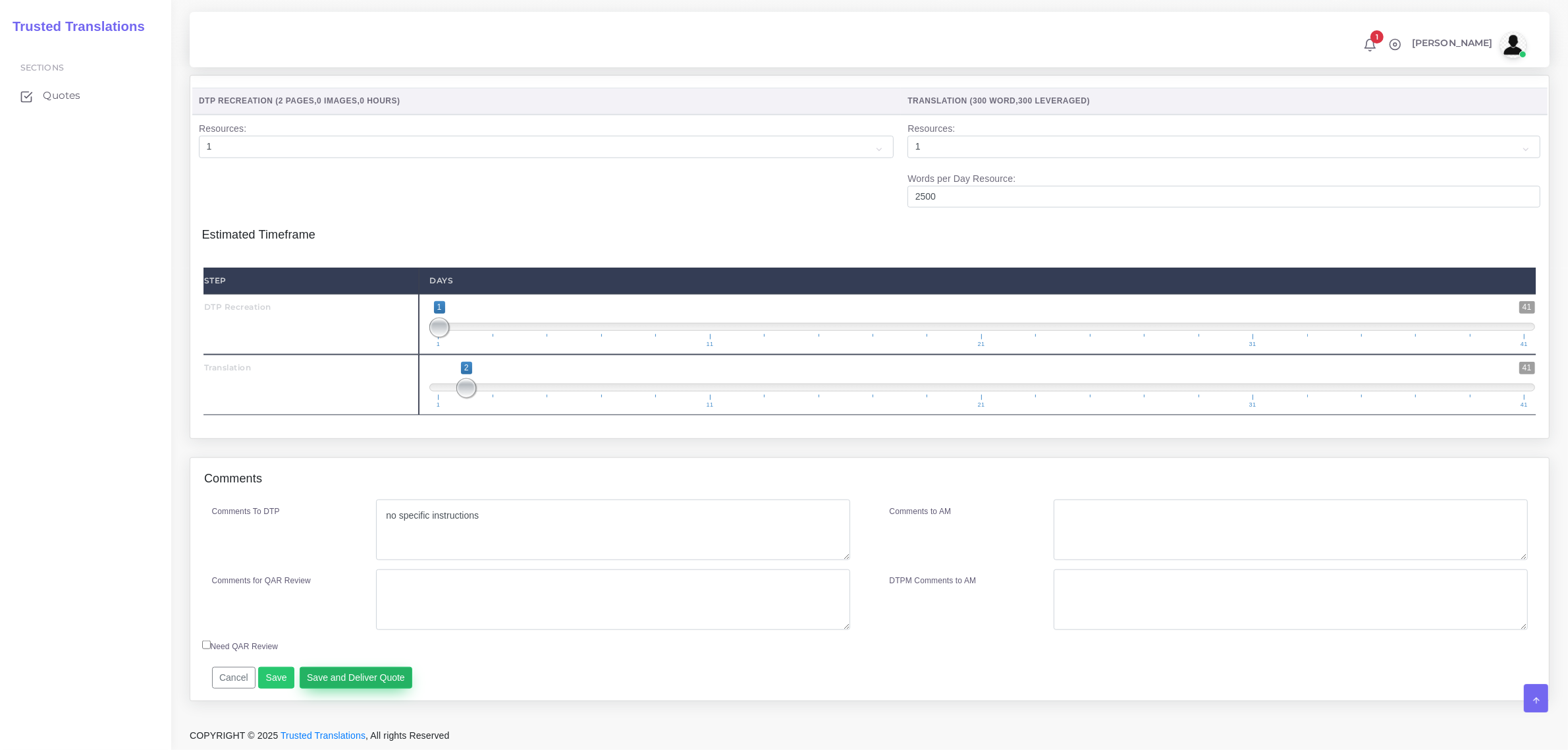
click at [356, 676] on button "Save and Deliver Quote" at bounding box center [356, 678] width 113 height 23
